Goal: Task Accomplishment & Management: Manage account settings

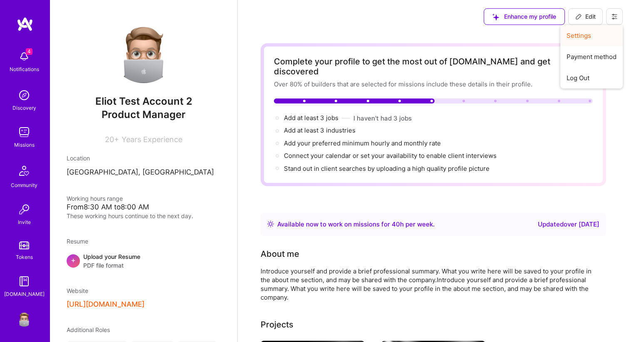
click at [591, 39] on button "Settings" at bounding box center [591, 35] width 62 height 21
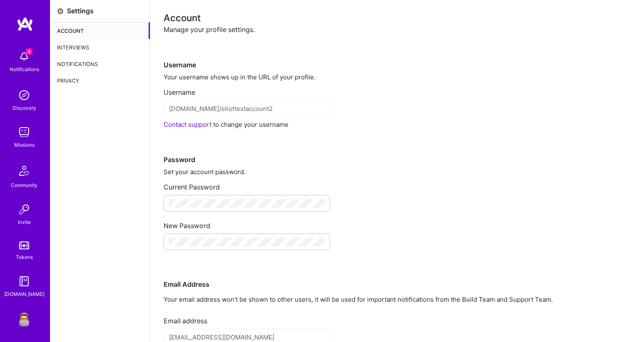
click at [81, 47] on div "Interviews" at bounding box center [99, 47] width 99 height 17
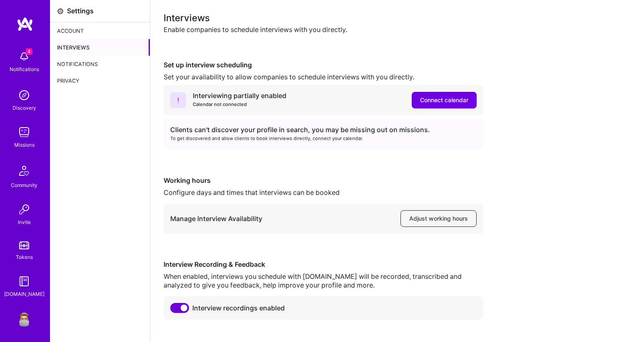
click at [444, 223] on button "Adjust working hours" at bounding box center [438, 218] width 76 height 17
click at [27, 319] on img at bounding box center [24, 318] width 17 height 17
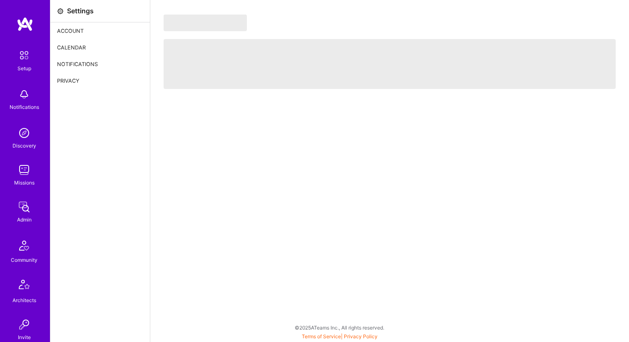
scroll to position [228, 0]
